Goal: Task Accomplishment & Management: Use online tool/utility

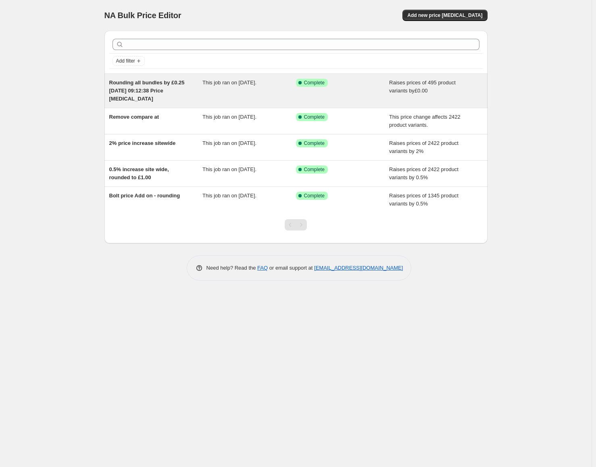
click at [138, 84] on span "Rounding all bundles by £0.25 [DATE] 09:12:38 Price [MEDICAL_DATA]" at bounding box center [146, 90] width 75 height 22
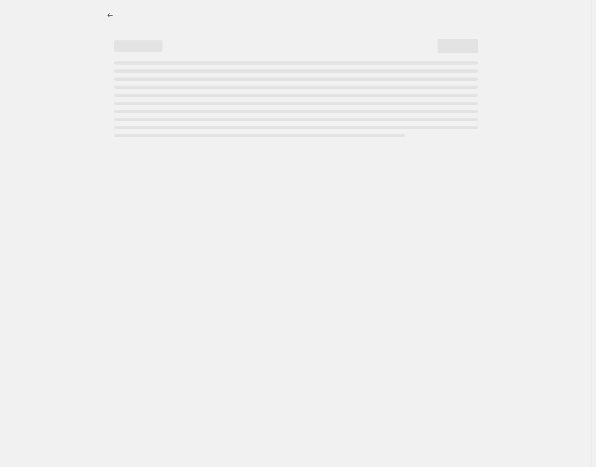
select select "by"
select select "no_change"
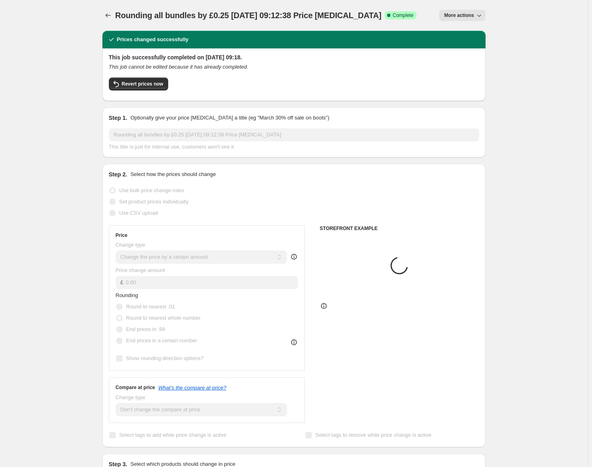
select select "tag"
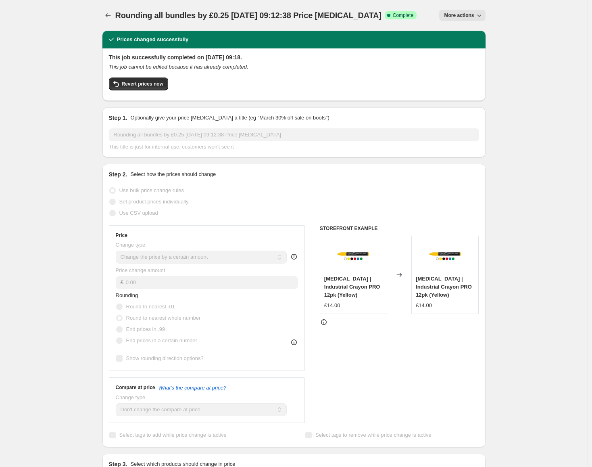
click at [461, 19] on button "More actions" at bounding box center [462, 15] width 46 height 11
click at [182, 28] on div "Rounding all bundles by £0.25 13 Aug 2025, 09:12:38 Price change job. This page…" at bounding box center [293, 15] width 383 height 31
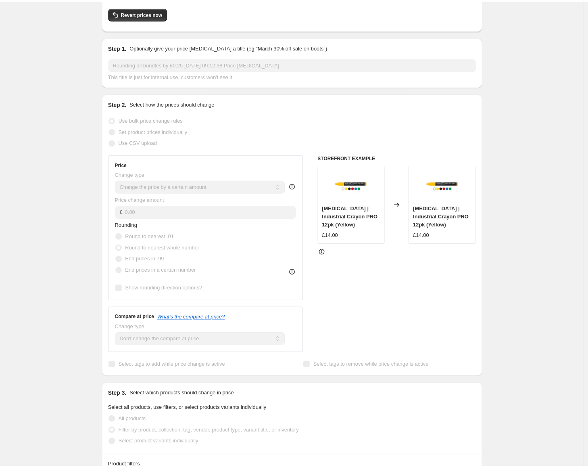
scroll to position [161, 0]
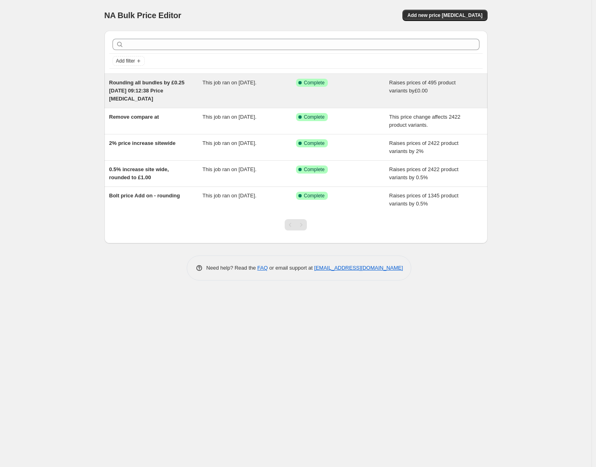
click at [185, 86] on div "Rounding all bundles by £0.25 [DATE] 09:12:38 Price [MEDICAL_DATA]" at bounding box center [156, 91] width 94 height 24
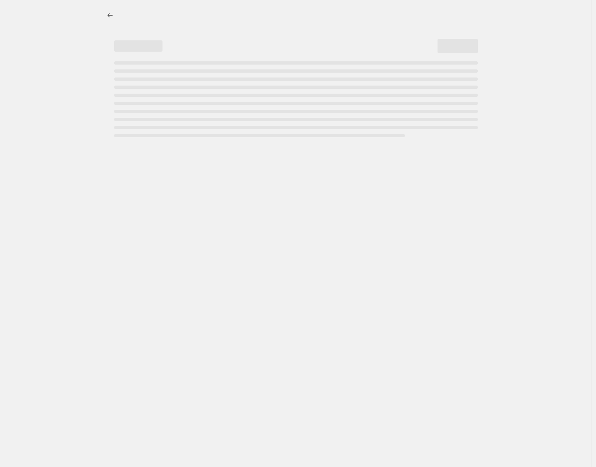
select select "by"
select select "no_change"
select select "tag"
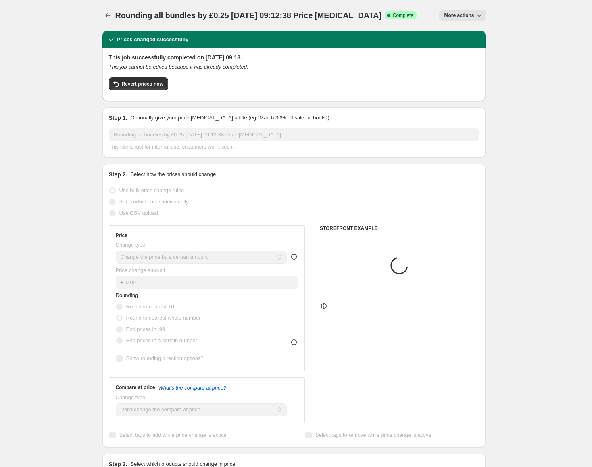
click at [470, 18] on span "More actions" at bounding box center [459, 15] width 30 height 6
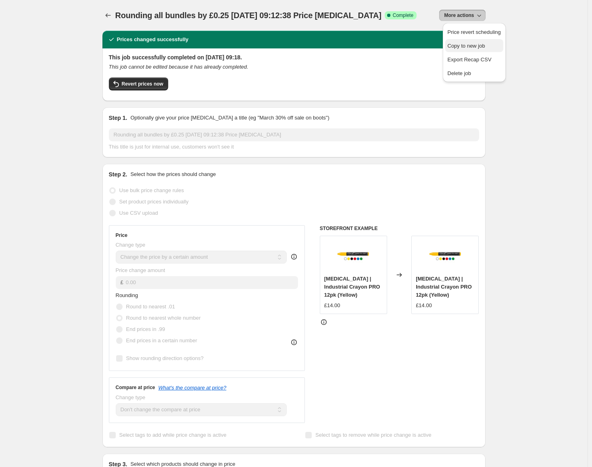
click at [474, 43] on span "Copy to new job" at bounding box center [467, 46] width 38 height 6
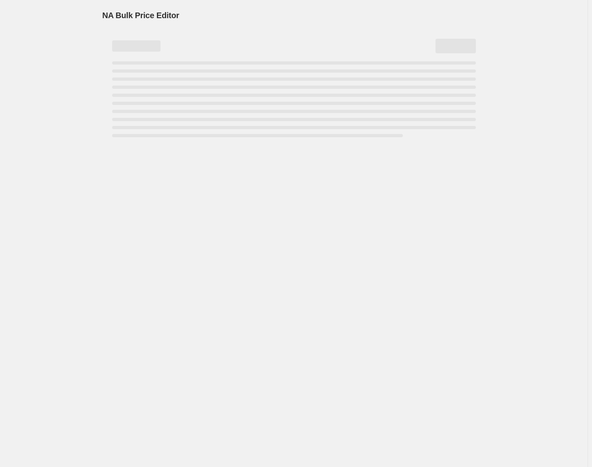
select select "by"
select select "no_change"
select select "tag"
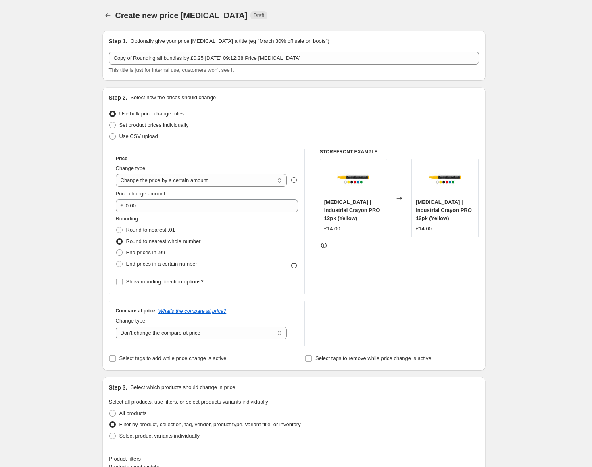
click at [76, 238] on div "Create new price change job. This page is ready Create new price change job Dra…" at bounding box center [294, 454] width 588 height 908
click at [138, 284] on span "Show rounding direction options?" at bounding box center [164, 281] width 77 height 6
click at [123, 284] on input "Show rounding direction options?" at bounding box center [119, 281] width 6 height 6
checkbox input "true"
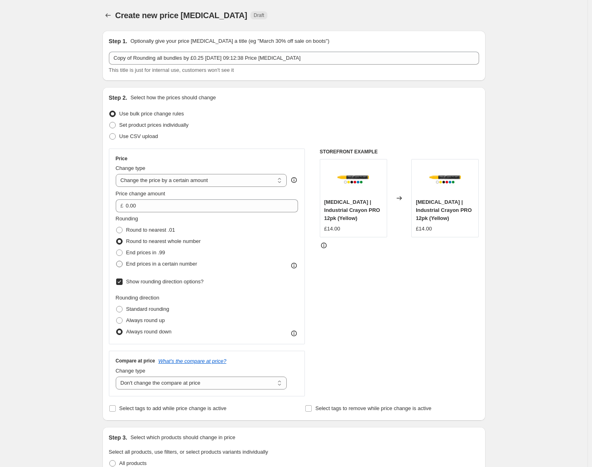
click at [138, 261] on span "End prices in a certain number" at bounding box center [161, 264] width 71 height 6
click at [117, 261] on input "End prices in a certain number" at bounding box center [116, 261] width 0 height 0
radio input "true"
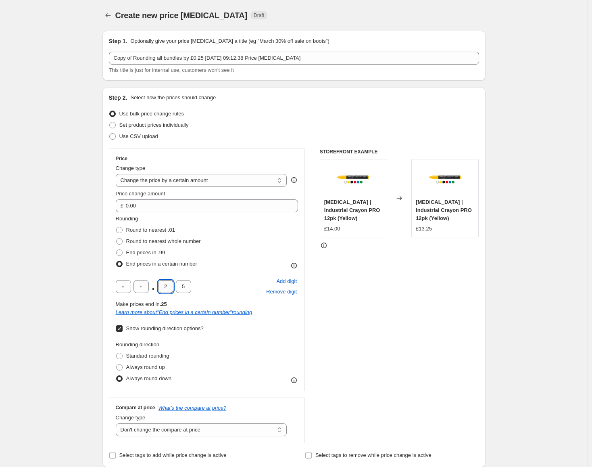
click at [169, 286] on input "2" at bounding box center [165, 286] width 15 height 13
click at [193, 288] on div ". 5 Add digit Remove digit" at bounding box center [207, 286] width 183 height 21
click at [176, 242] on span "Round to nearest whole number" at bounding box center [163, 241] width 75 height 6
click at [117, 238] on input "Round to nearest whole number" at bounding box center [116, 238] width 0 height 0
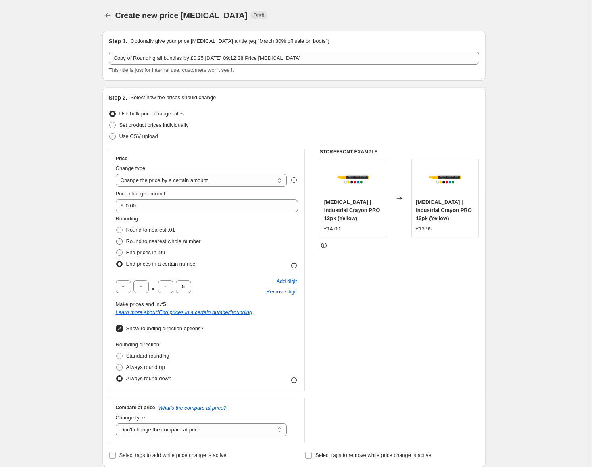
radio input "true"
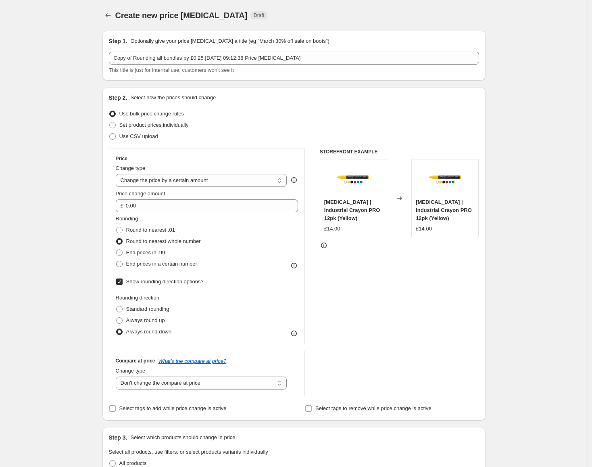
click at [168, 264] on span "End prices in a certain number" at bounding box center [161, 264] width 71 height 6
click at [117, 261] on input "End prices in a certain number" at bounding box center [116, 261] width 0 height 0
radio input "true"
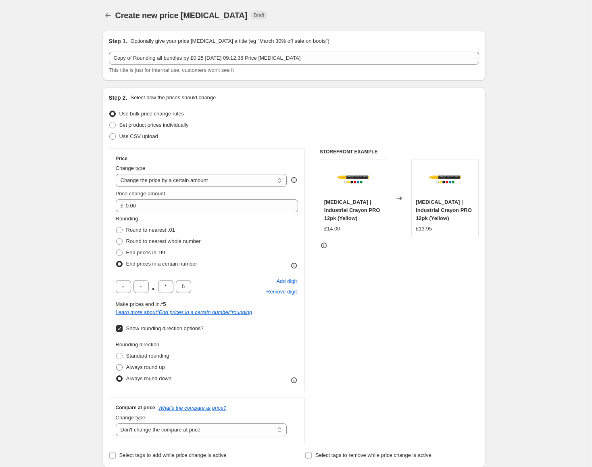
click at [139, 367] on span "Always round up" at bounding box center [145, 367] width 39 height 6
click at [117, 364] on input "Always round up" at bounding box center [116, 364] width 0 height 0
radio input "true"
click at [128, 375] on span "Always round down" at bounding box center [149, 378] width 46 height 6
click at [117, 375] on input "Always round down" at bounding box center [116, 375] width 0 height 0
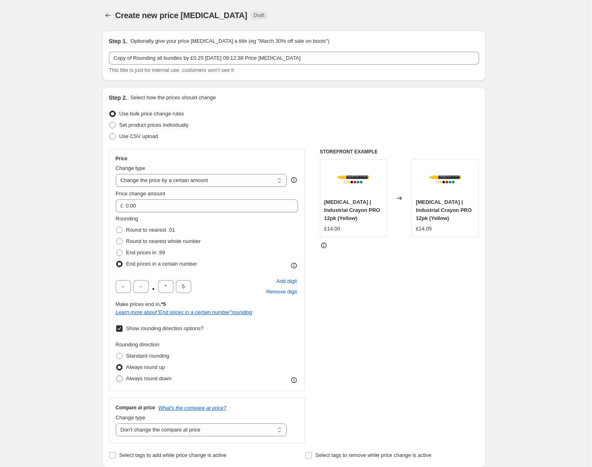
radio input "true"
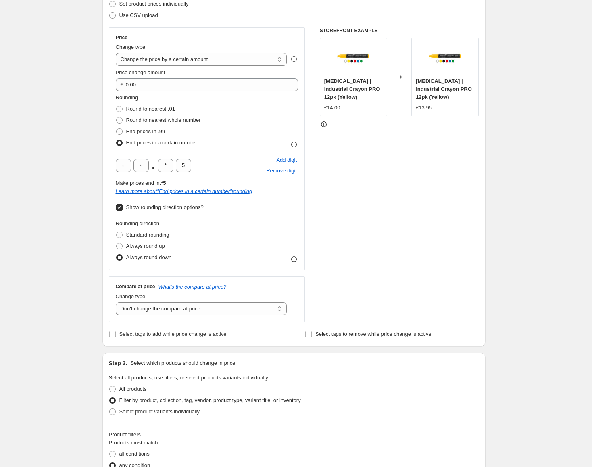
scroll to position [242, 0]
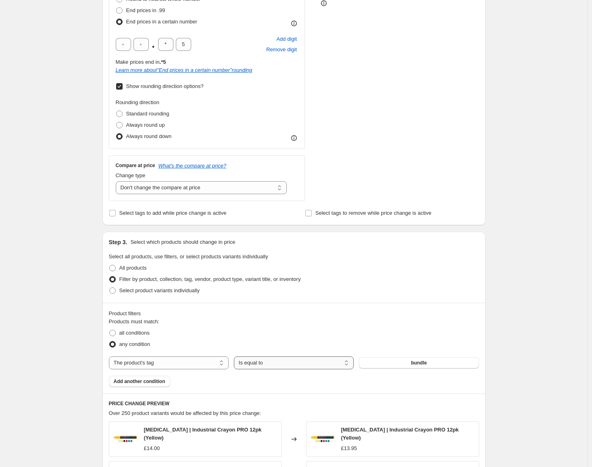
click at [258, 363] on select "Is equal to Is not equal to" at bounding box center [294, 362] width 120 height 13
select select "not_equal"
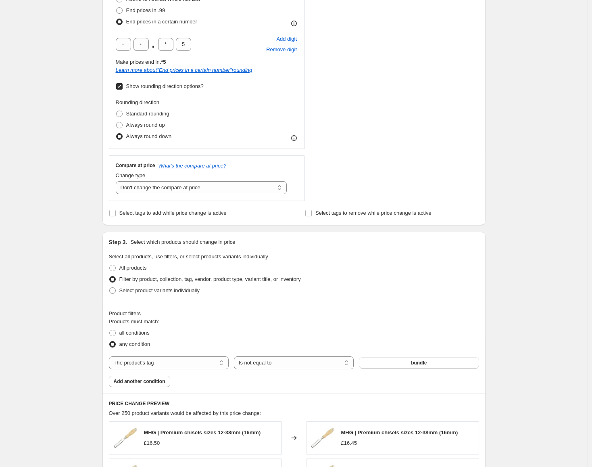
click at [68, 332] on div "Create new price change job. This page is ready Create new price change job Dra…" at bounding box center [294, 255] width 588 height 994
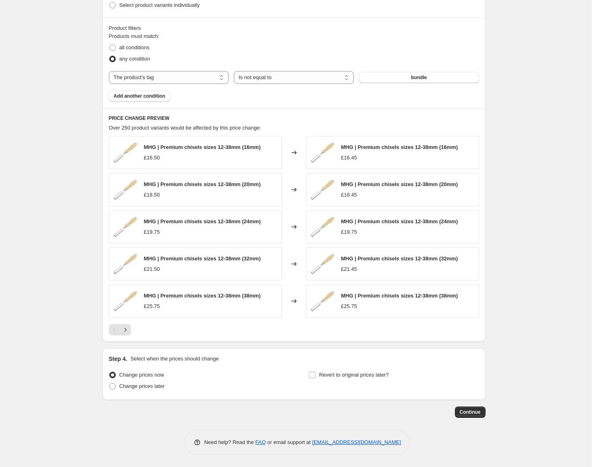
scroll to position [528, 0]
click at [476, 412] on span "Continue" at bounding box center [470, 412] width 21 height 6
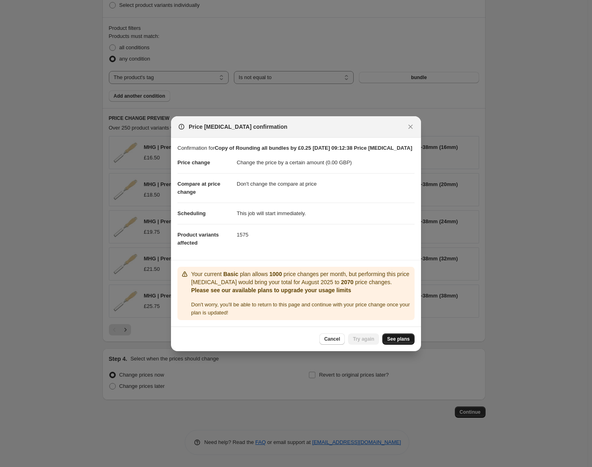
click at [394, 340] on span "See plans" at bounding box center [398, 339] width 23 height 6
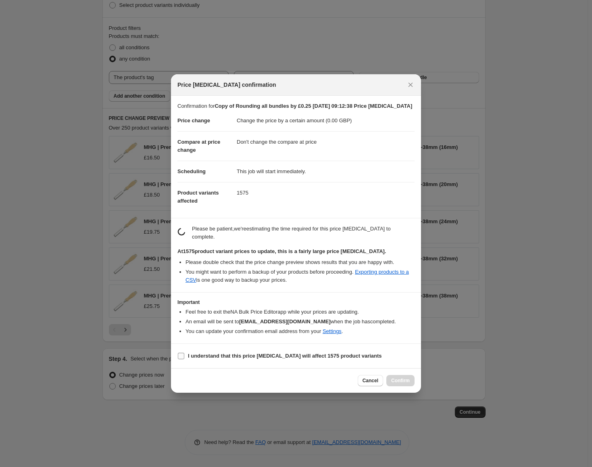
click at [259, 353] on b "I understand that this price change job will affect 1575 product variants" at bounding box center [285, 356] width 194 height 6
click at [184, 353] on input "I understand that this price change job will affect 1575 product variants" at bounding box center [181, 356] width 6 height 6
checkbox input "true"
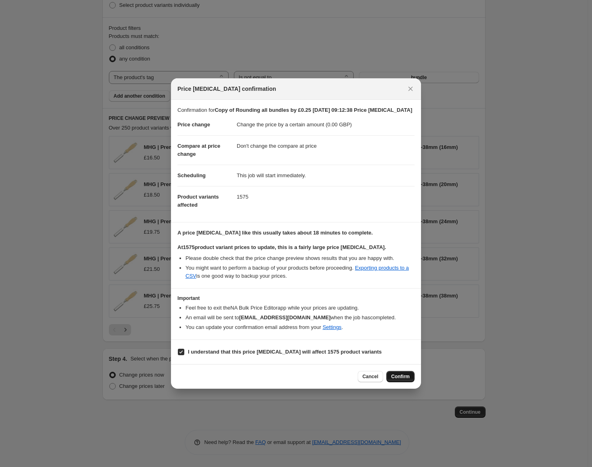
click at [395, 380] on button "Confirm" at bounding box center [400, 376] width 28 height 11
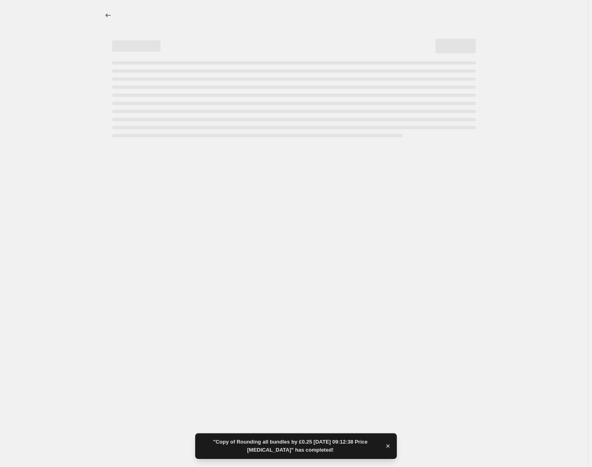
select select "by"
select select "no_change"
select select "tag"
select select "not_equal"
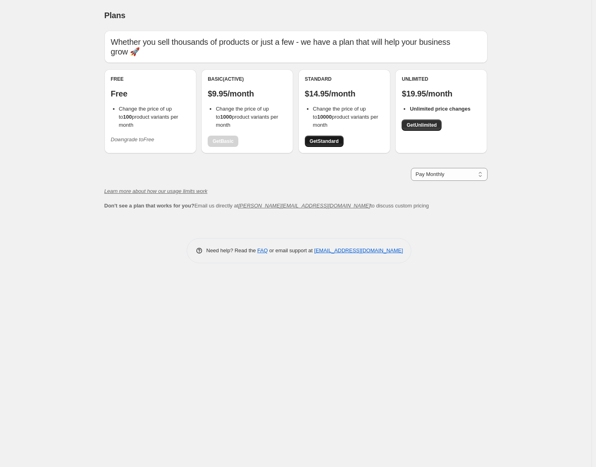
click at [320, 141] on span "Get Standard" at bounding box center [324, 141] width 29 height 6
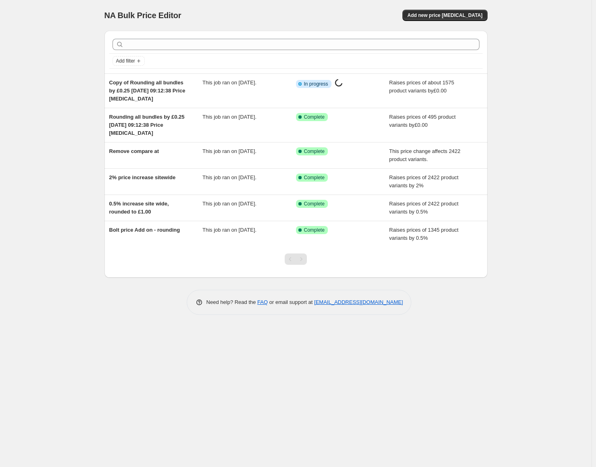
click at [40, 97] on div "NA Bulk Price Editor. This page is ready NA Bulk Price Editor Add new price [ME…" at bounding box center [296, 233] width 592 height 467
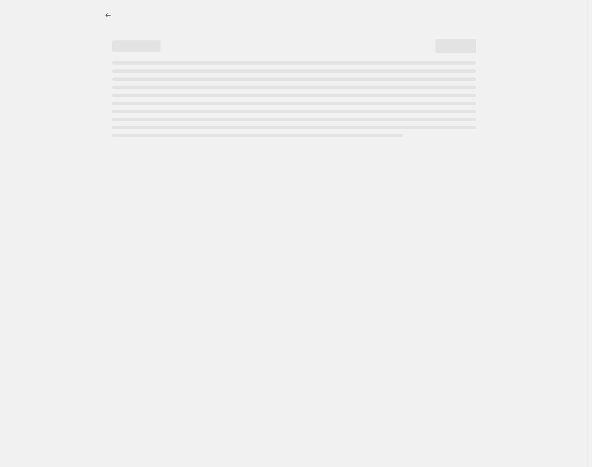
select select "by"
select select "no_change"
select select "tag"
select select "not_equal"
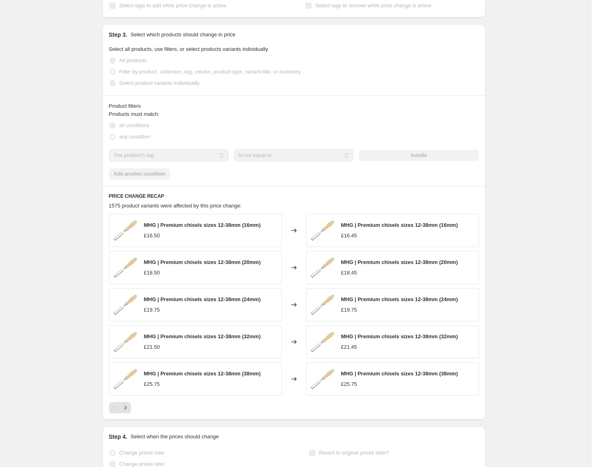
scroll to position [545, 0]
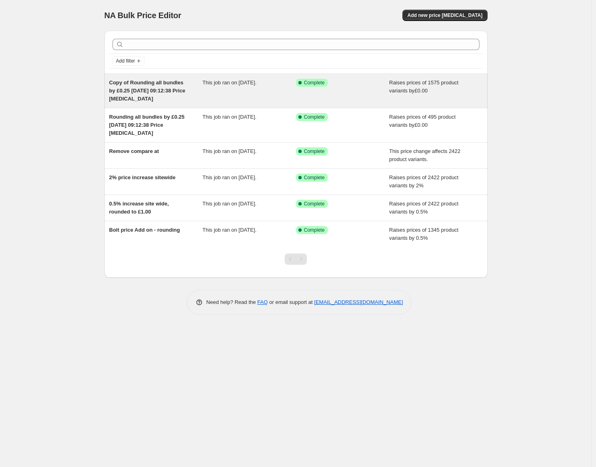
click at [232, 86] on span "This job ran on [DATE]." at bounding box center [229, 82] width 54 height 6
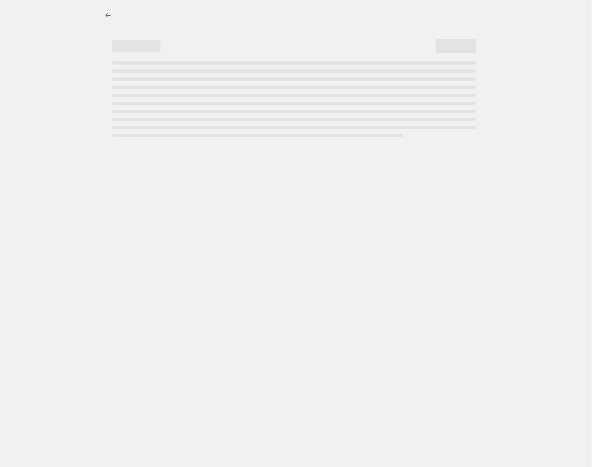
select select "by"
select select "no_change"
select select "tag"
select select "not_equal"
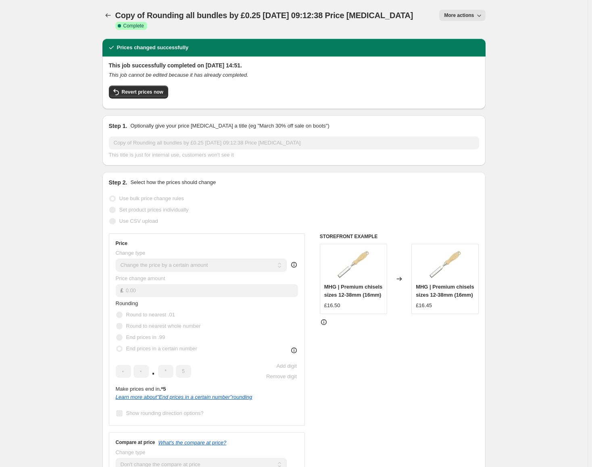
click at [109, 15] on icon "Price change jobs" at bounding box center [108, 15] width 8 height 8
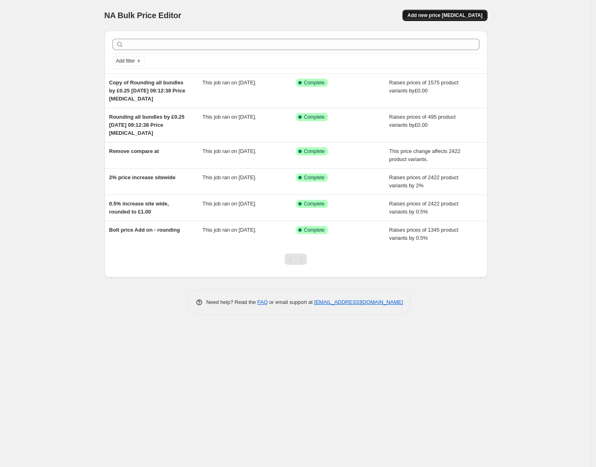
click at [431, 17] on span "Add new price [MEDICAL_DATA]" at bounding box center [444, 15] width 75 height 6
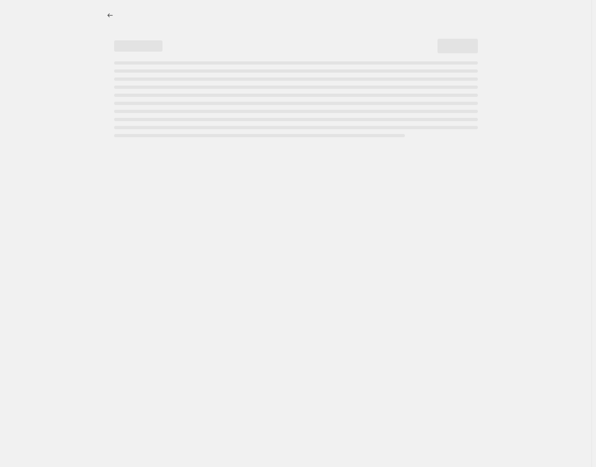
select select "percentage"
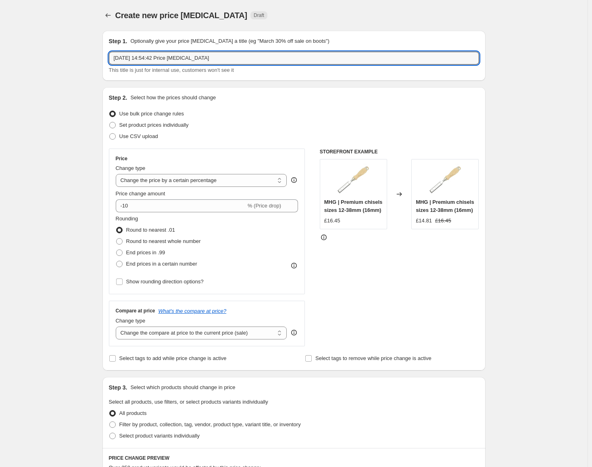
drag, startPoint x: 227, startPoint y: 63, endPoint x: 31, endPoint y: 78, distance: 196.6
click at [31, 79] on div "Create new price change job. This page is ready Create new price change job Dra…" at bounding box center [294, 403] width 588 height 806
type input "Change all prices to finish in £0.05"
click at [31, 78] on div "Create new price change job. This page is ready Create new price change job Dra…" at bounding box center [294, 403] width 588 height 806
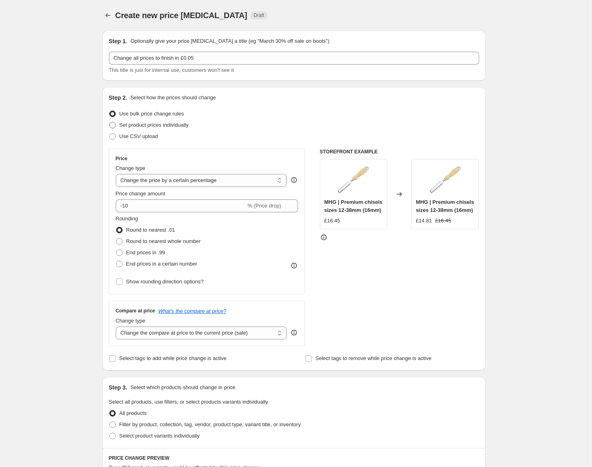
scroll to position [81, 0]
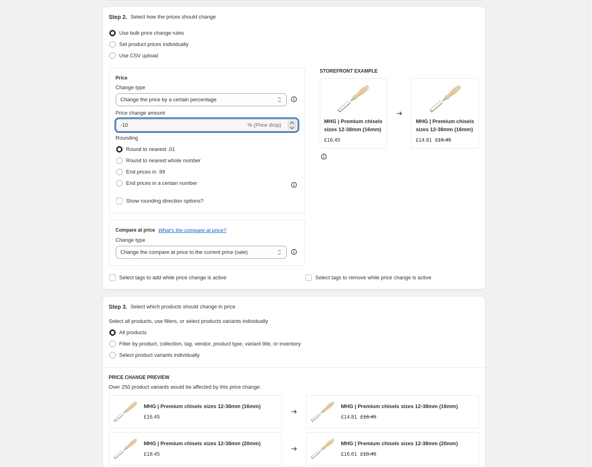
drag, startPoint x: 170, startPoint y: 124, endPoint x: 42, endPoint y: 139, distance: 129.1
click at [42, 139] on div "Create new price change job. This page is ready Create new price change job Dra…" at bounding box center [294, 322] width 588 height 806
type input "0"
click at [25, 139] on div "Create new price change job. This page is ready Create new price change job Dra…" at bounding box center [294, 322] width 588 height 806
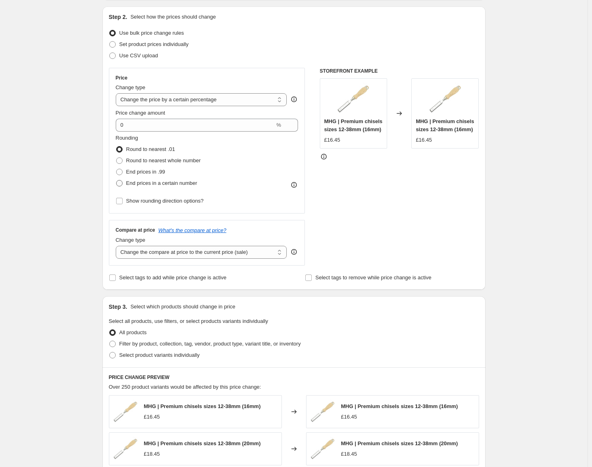
click at [119, 179] on label "End prices in a certain number" at bounding box center [156, 182] width 81 height 11
click at [117, 180] on input "End prices in a certain number" at bounding box center [116, 180] width 0 height 0
radio input "true"
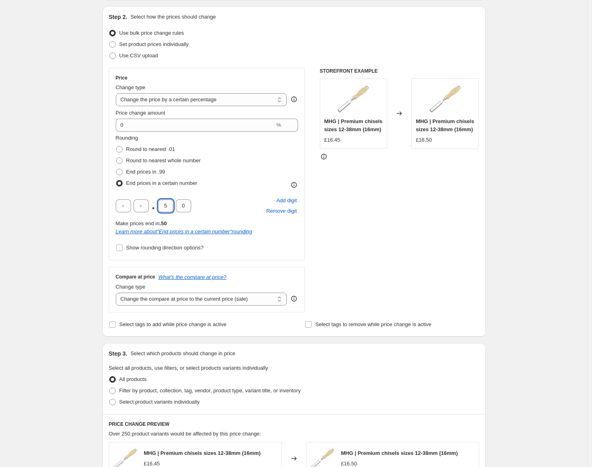
drag, startPoint x: 161, startPoint y: 206, endPoint x: 169, endPoint y: 208, distance: 9.1
click at [169, 208] on input "5" at bounding box center [165, 205] width 15 height 13
type input "0"
type input "5"
click at [123, 245] on input "Show rounding direction options?" at bounding box center [119, 247] width 6 height 6
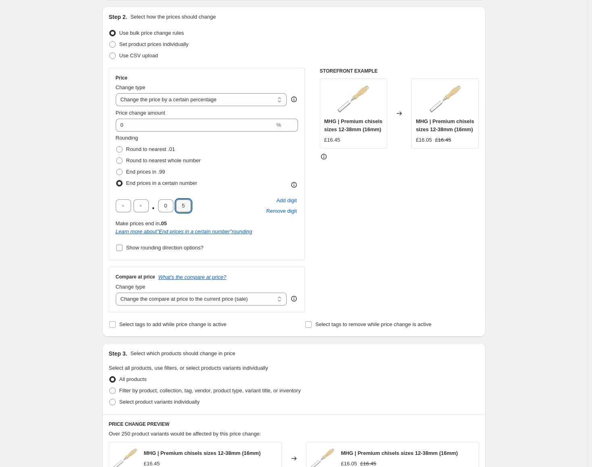
checkbox input "true"
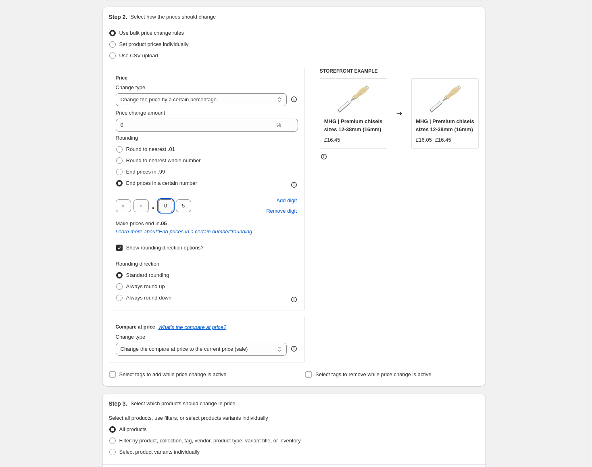
click at [169, 206] on input "0" at bounding box center [165, 205] width 15 height 13
click at [131, 288] on span "Always round up" at bounding box center [145, 286] width 39 height 6
click at [117, 284] on input "Always round up" at bounding box center [116, 283] width 0 height 0
radio input "true"
click at [67, 283] on div "Create new price change job. This page is ready Create new price change job Dra…" at bounding box center [294, 370] width 588 height 903
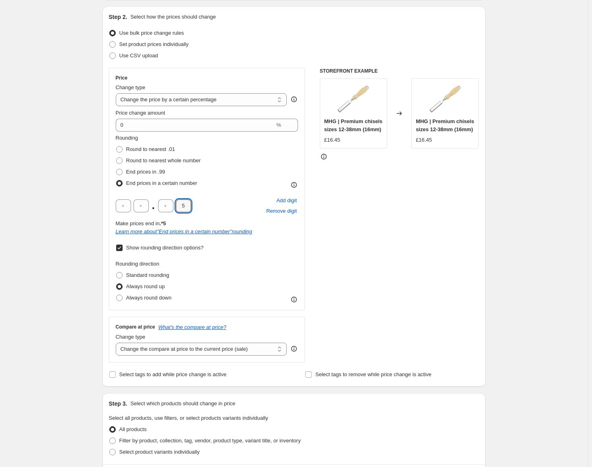
drag, startPoint x: 184, startPoint y: 209, endPoint x: 194, endPoint y: 209, distance: 10.5
click at [194, 209] on div ". 5 Add digit Remove digit" at bounding box center [207, 205] width 183 height 21
type input "0"
click at [91, 255] on div "Create new price change job. This page is ready Create new price change job Dra…" at bounding box center [294, 370] width 588 height 903
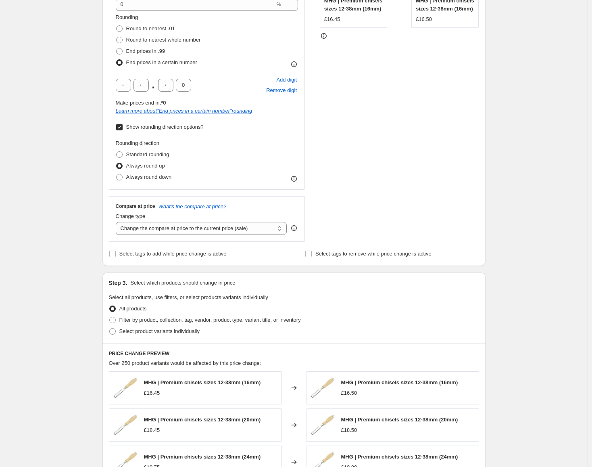
scroll to position [202, 0]
click at [213, 227] on select "Change the compare at price to the current price (sale) Change the compare at p…" at bounding box center [201, 227] width 171 height 13
select select "no_change"
click at [117, 221] on select "Change the compare at price to the current price (sale) Change the compare at p…" at bounding box center [201, 227] width 171 height 13
click at [70, 273] on div "Create new price change job. This page is ready Create new price change job Dra…" at bounding box center [294, 249] width 588 height 903
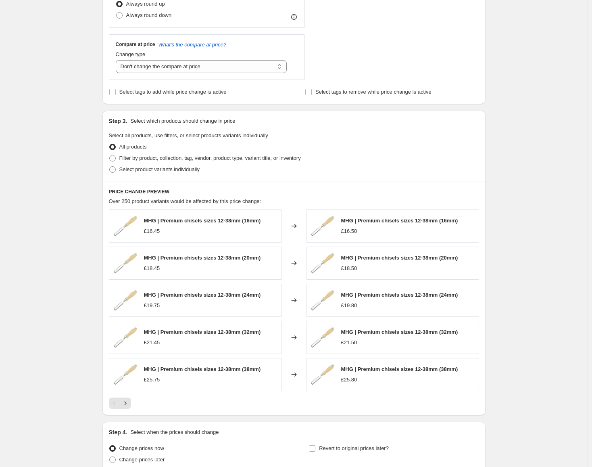
scroll to position [437, 0]
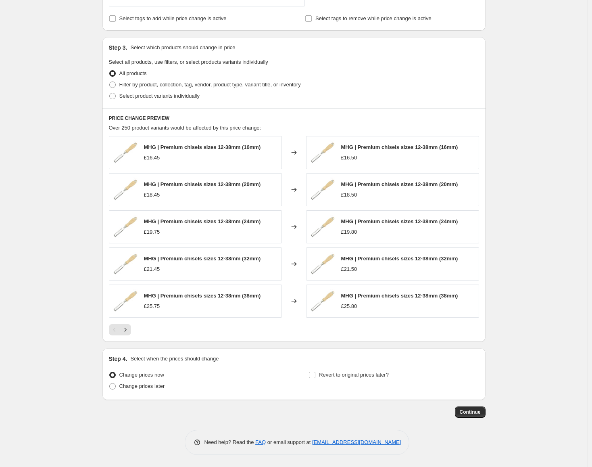
click at [463, 404] on div "Step 1. Optionally give your price change job a title (eg "March 30% off sale o…" at bounding box center [291, 3] width 390 height 830
click at [468, 411] on span "Continue" at bounding box center [470, 412] width 21 height 6
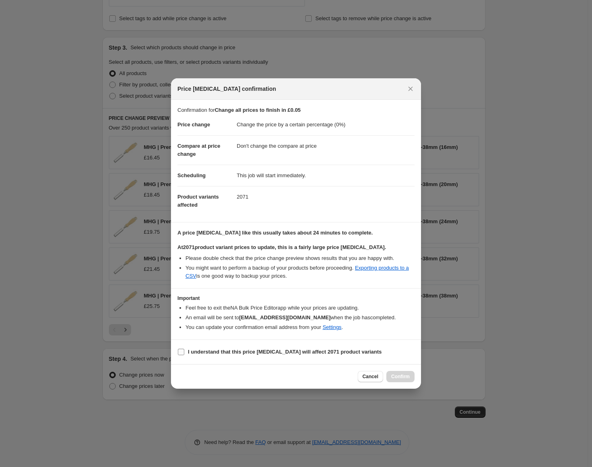
click at [200, 352] on b "I understand that this price change job will affect 2071 product variants" at bounding box center [285, 352] width 194 height 6
click at [184, 352] on input "I understand that this price change job will affect 2071 product variants" at bounding box center [181, 352] width 6 height 6
checkbox input "true"
click at [409, 374] on span "Confirm" at bounding box center [400, 376] width 19 height 6
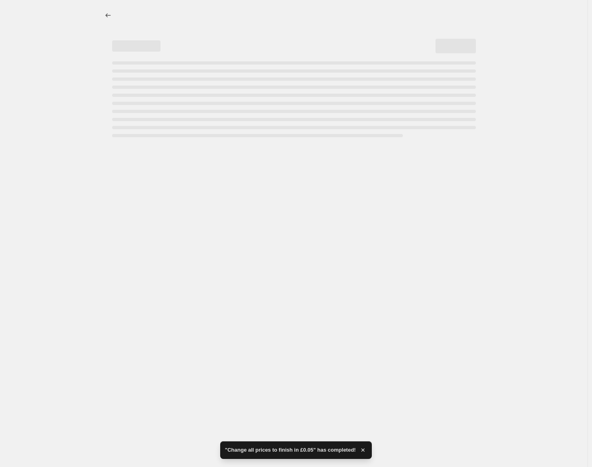
select select "percentage"
select select "no_change"
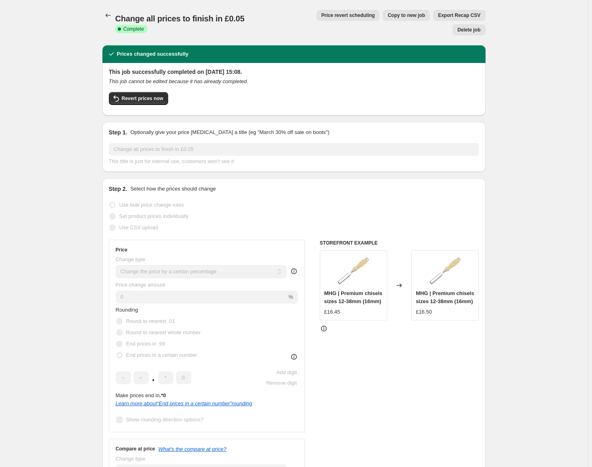
click at [555, 104] on div "Change all prices to finish in £0.05. This page is ready Change all prices to f…" at bounding box center [294, 463] width 588 height 927
